Goal: Task Accomplishment & Management: Manage account settings

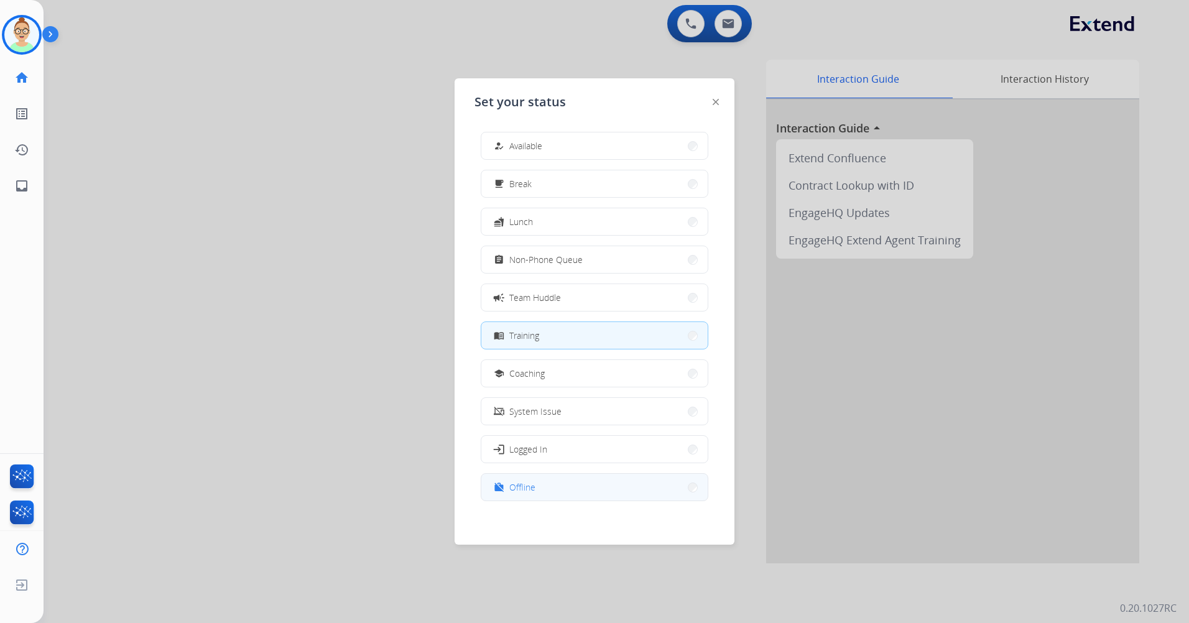
click at [546, 491] on button "work_off Offline" at bounding box center [594, 487] width 226 height 27
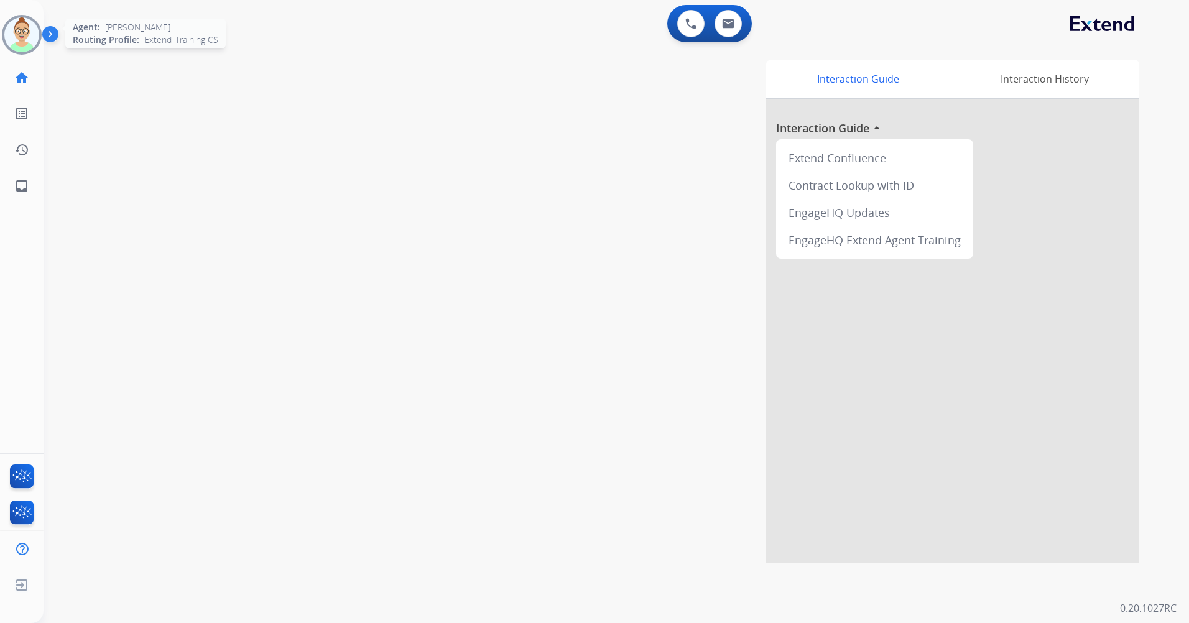
click at [21, 33] on img at bounding box center [21, 34] width 35 height 35
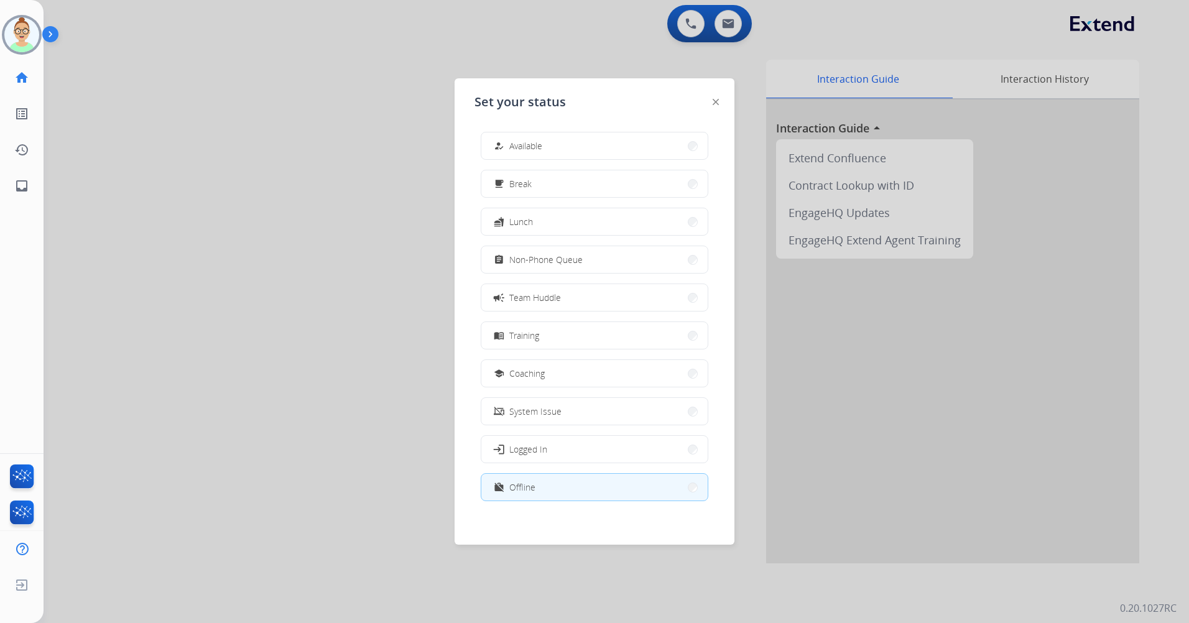
click at [50, 35] on img at bounding box center [52, 37] width 21 height 24
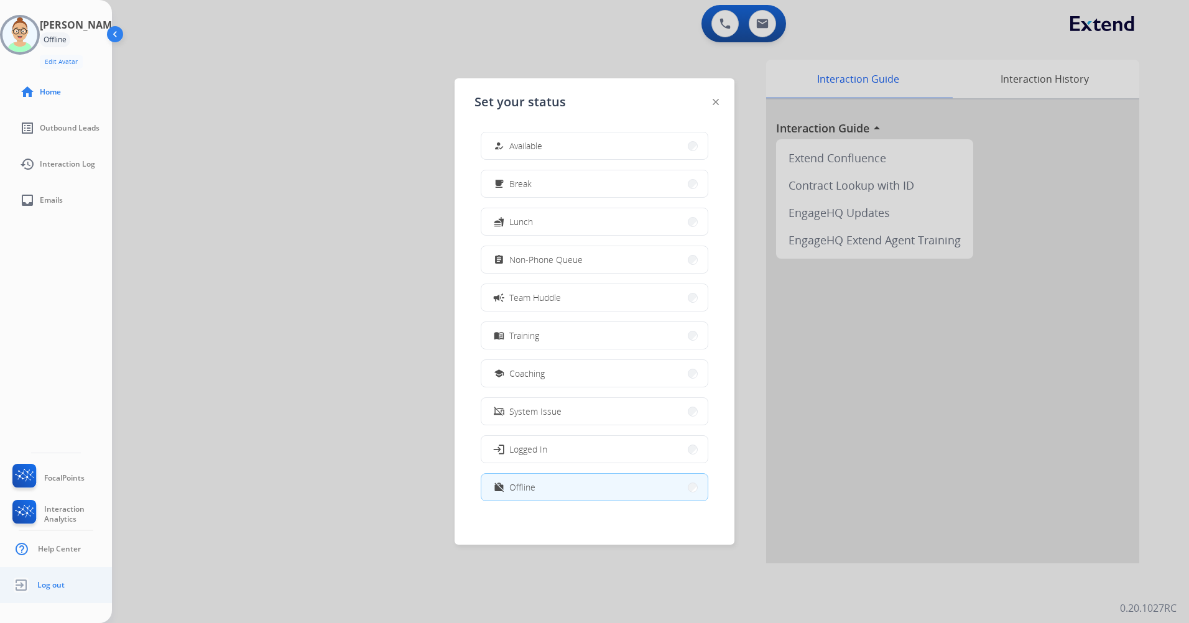
click at [49, 587] on span "Log out" at bounding box center [50, 585] width 27 height 10
